Goal: Task Accomplishment & Management: Use online tool/utility

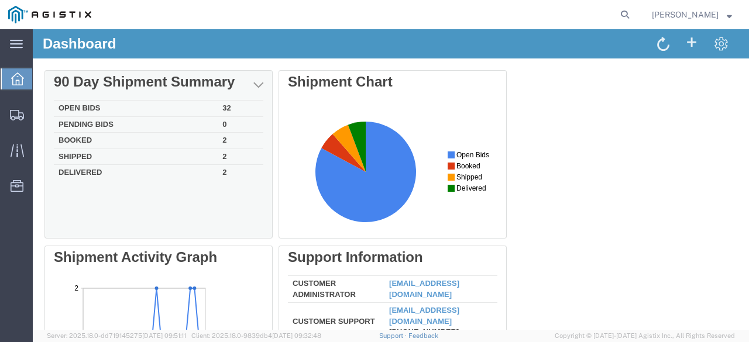
click at [195, 109] on div "Delete 90 Day Shipment Summary Open Bids 32 Pending Bids 0 Booked 2 Shipped 2 D…" at bounding box center [390, 333] width 693 height 527
click at [182, 106] on td "Open Bids" at bounding box center [136, 109] width 164 height 16
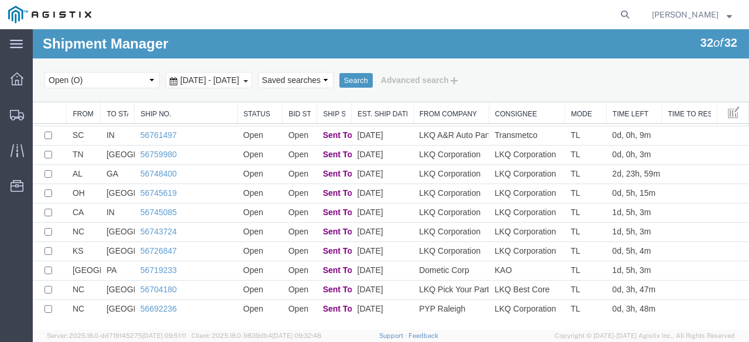
scroll to position [423, 0]
click at [25, 78] on div at bounding box center [17, 78] width 33 height 23
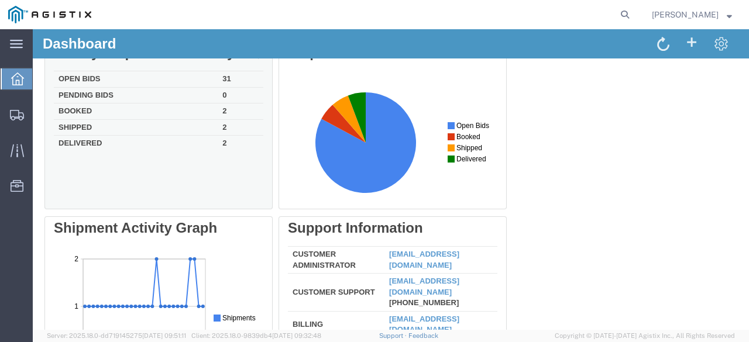
click at [147, 75] on td "Open Bids" at bounding box center [136, 79] width 164 height 16
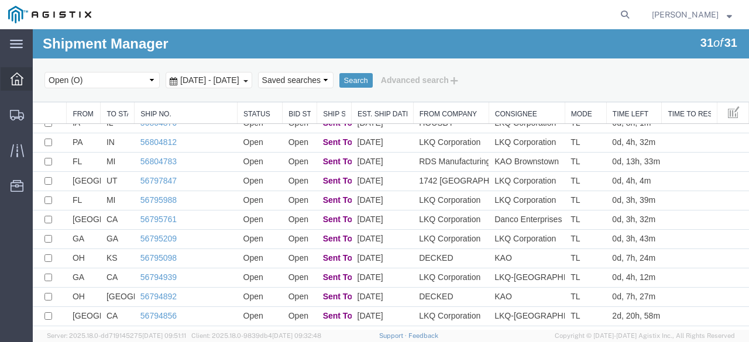
click at [12, 78] on icon at bounding box center [17, 79] width 13 height 13
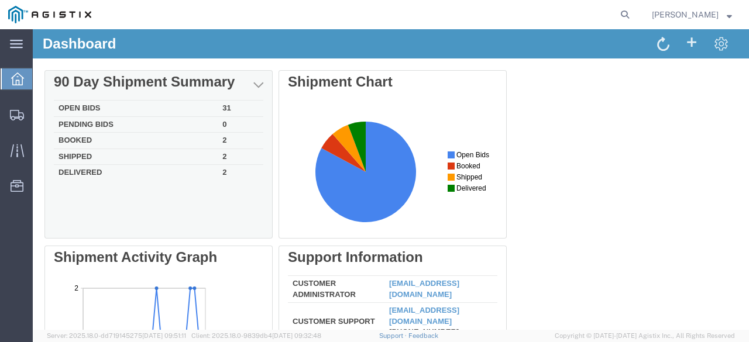
click at [163, 106] on td "Open Bids" at bounding box center [136, 109] width 164 height 16
